Goal: Find specific page/section: Find specific page/section

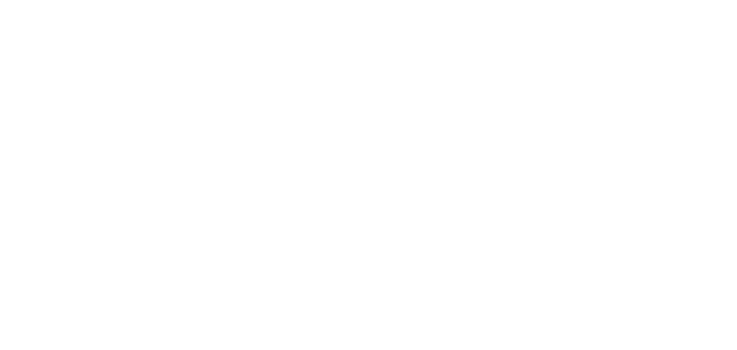
select select "*"
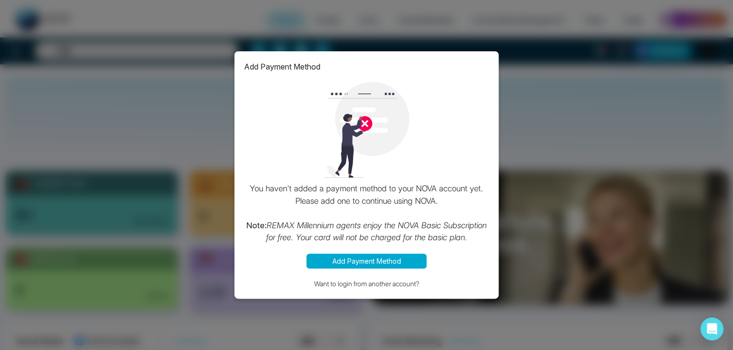
click at [567, 144] on div "Add Payment Method You haven't added a payment method to your NOVA account yet.…" at bounding box center [366, 175] width 733 height 350
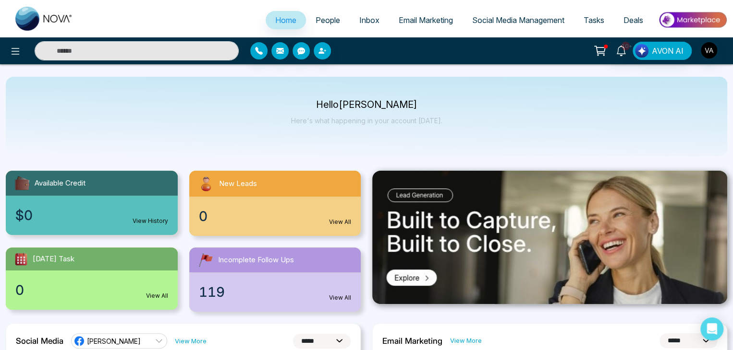
click at [325, 18] on span "People" at bounding box center [327, 20] width 24 height 10
